Goal: Task Accomplishment & Management: Use online tool/utility

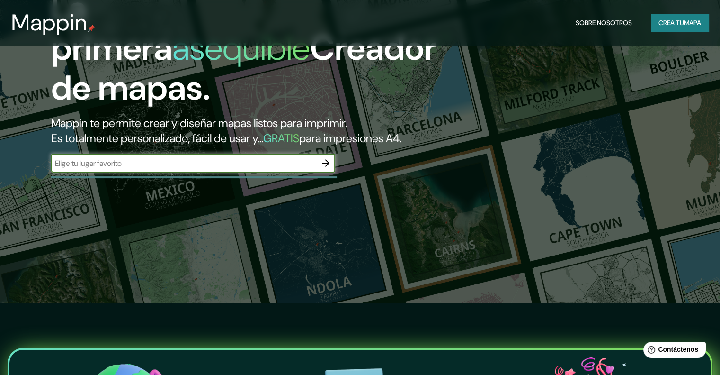
scroll to position [80, 0]
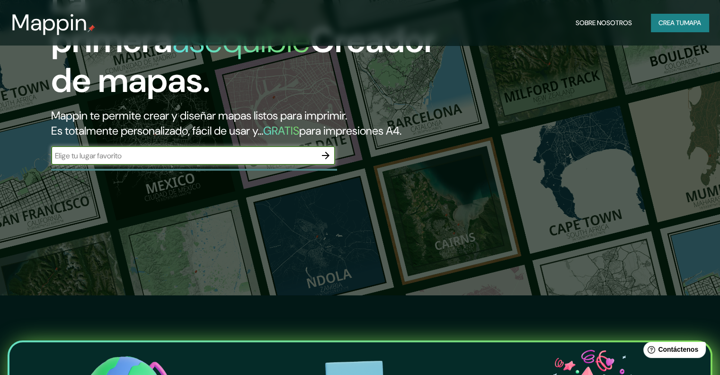
click at [176, 161] on input "text" at bounding box center [183, 155] width 265 height 11
type input "piura, piura"
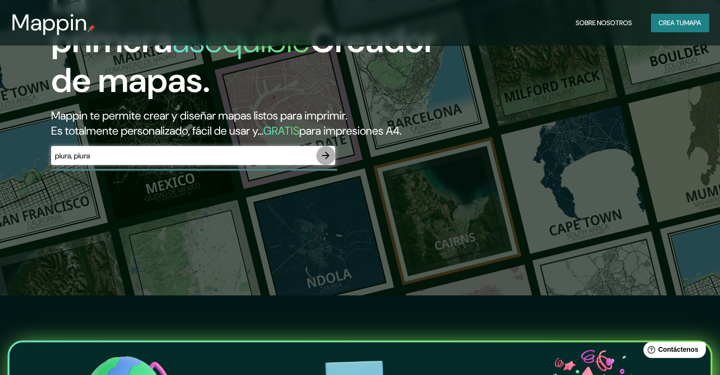
click at [316, 165] on button "button" at bounding box center [325, 155] width 19 height 19
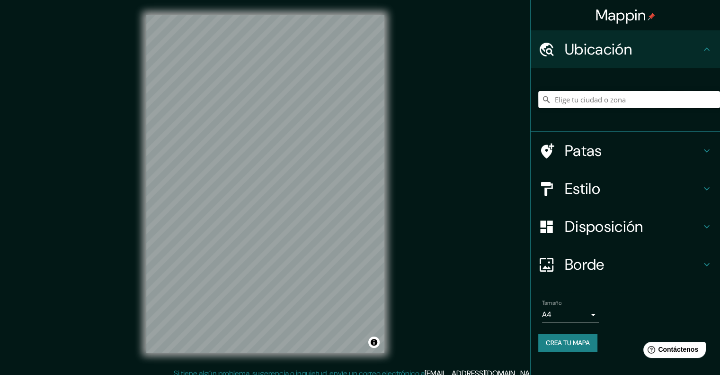
click at [610, 98] on input "Elige tu ciudad o zona" at bounding box center [629, 99] width 182 height 17
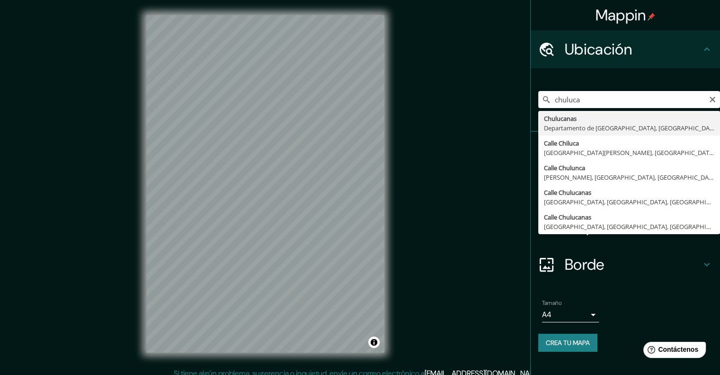
type input "Chulucanas, [GEOGRAPHIC_DATA], [GEOGRAPHIC_DATA]"
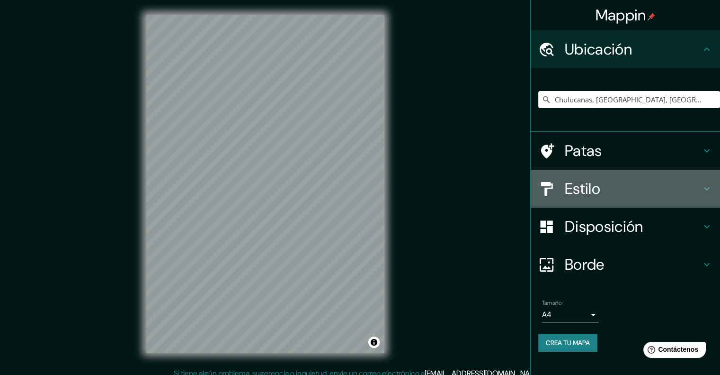
click at [644, 195] on h4 "Estilo" at bounding box center [633, 188] width 136 height 19
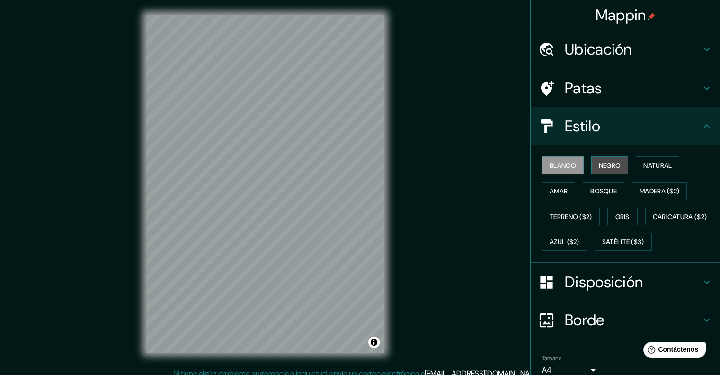
click at [613, 164] on font "Negro" at bounding box center [610, 165] width 22 height 9
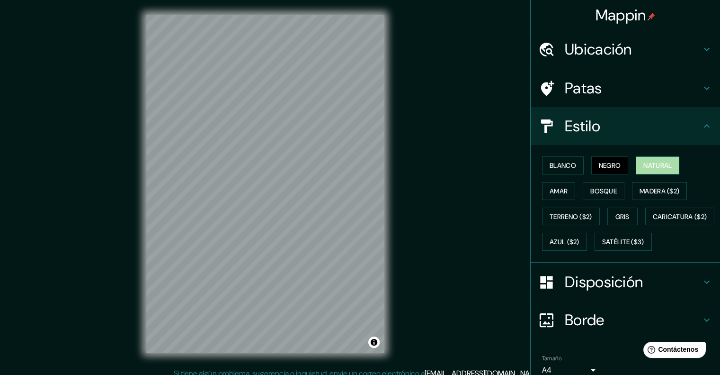
click at [644, 162] on font "Natural" at bounding box center [658, 165] width 28 height 9
click at [552, 187] on font "Amar" at bounding box center [559, 191] width 18 height 9
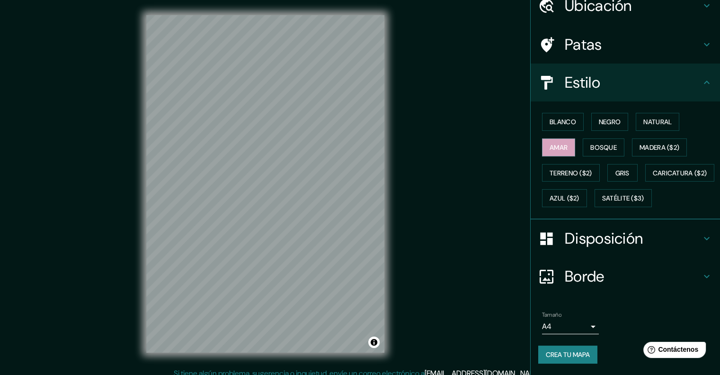
scroll to position [8, 0]
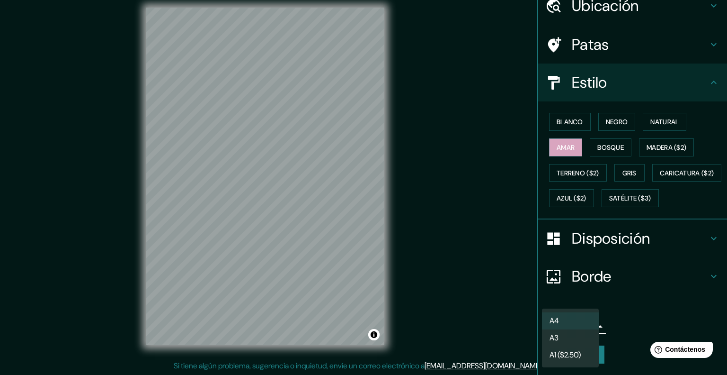
click at [587, 323] on body "Mappin Ubicación Chulucanas, [GEOGRAPHIC_DATA], [GEOGRAPHIC_DATA] Patas Estilo …" at bounding box center [363, 179] width 727 height 375
click at [568, 335] on li "A3" at bounding box center [570, 339] width 57 height 18
type input "a4"
click at [584, 323] on body "Mappin Ubicación Chulucanas, [GEOGRAPHIC_DATA], [GEOGRAPHIC_DATA] Patas Estilo …" at bounding box center [363, 179] width 727 height 375
click at [613, 314] on div at bounding box center [363, 187] width 727 height 375
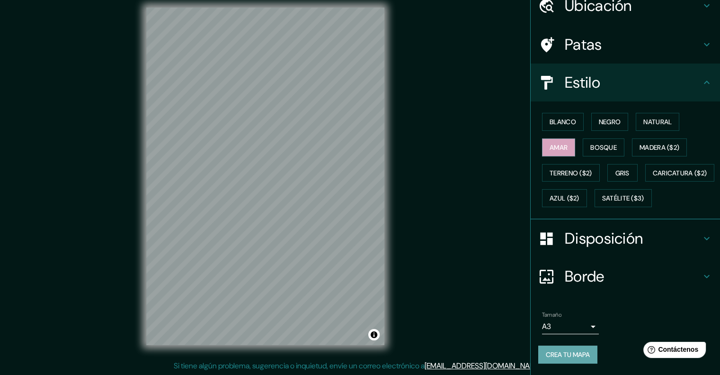
click at [570, 354] on font "Crea tu mapa" at bounding box center [568, 354] width 44 height 9
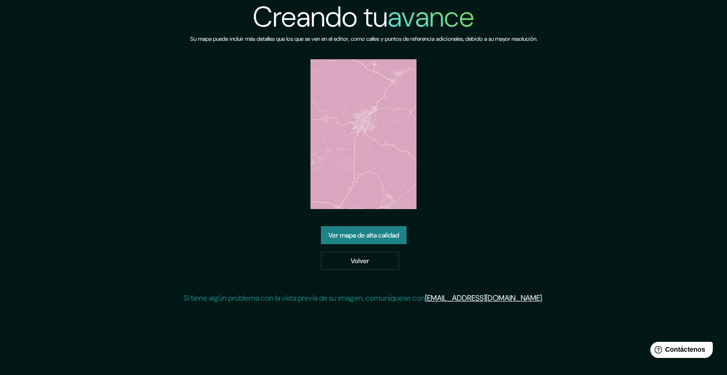
click at [352, 121] on img at bounding box center [364, 134] width 106 height 150
click at [375, 110] on img at bounding box center [364, 134] width 106 height 150
